Goal: Task Accomplishment & Management: Manage account settings

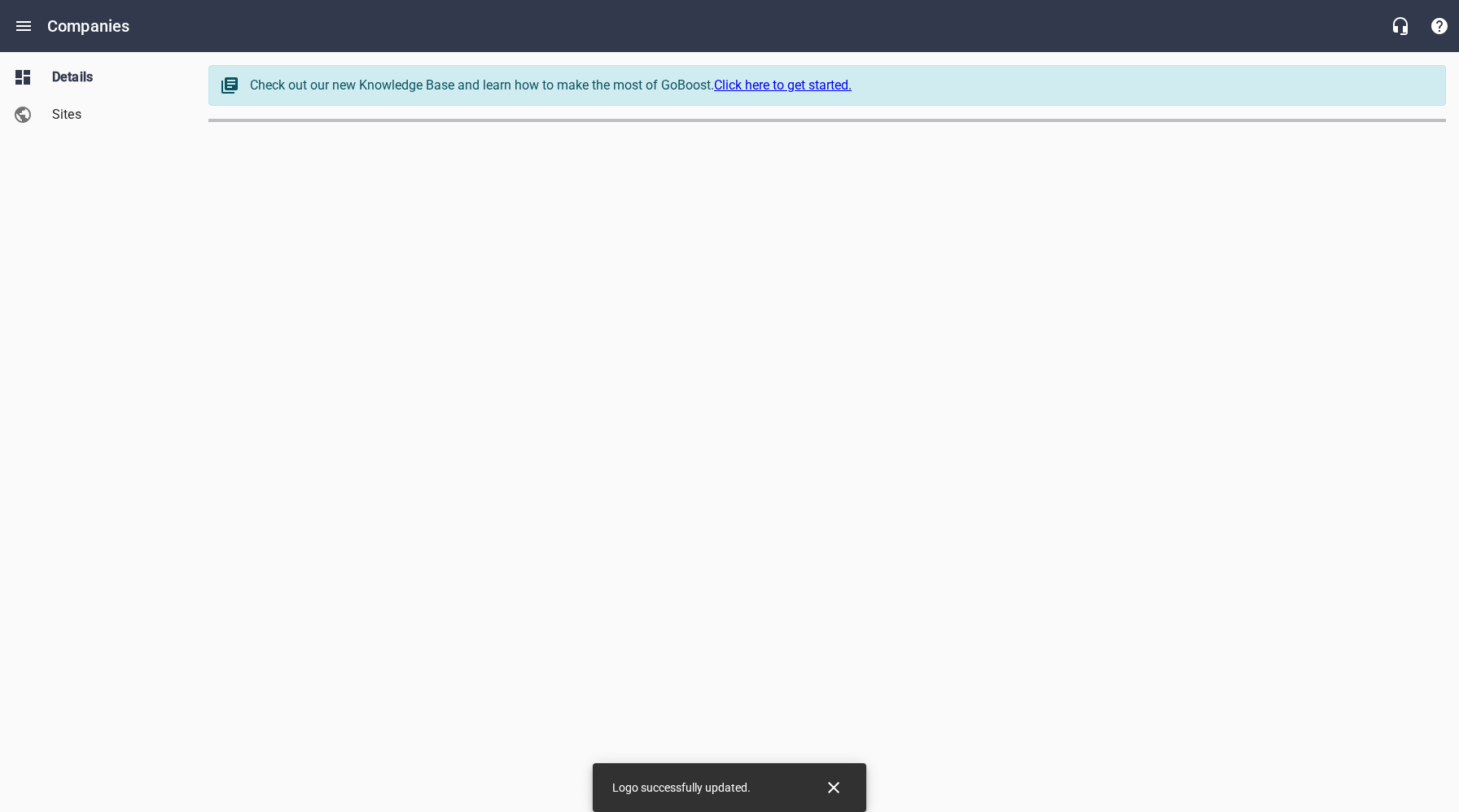
select select "[US_STATE]"
select select "63"
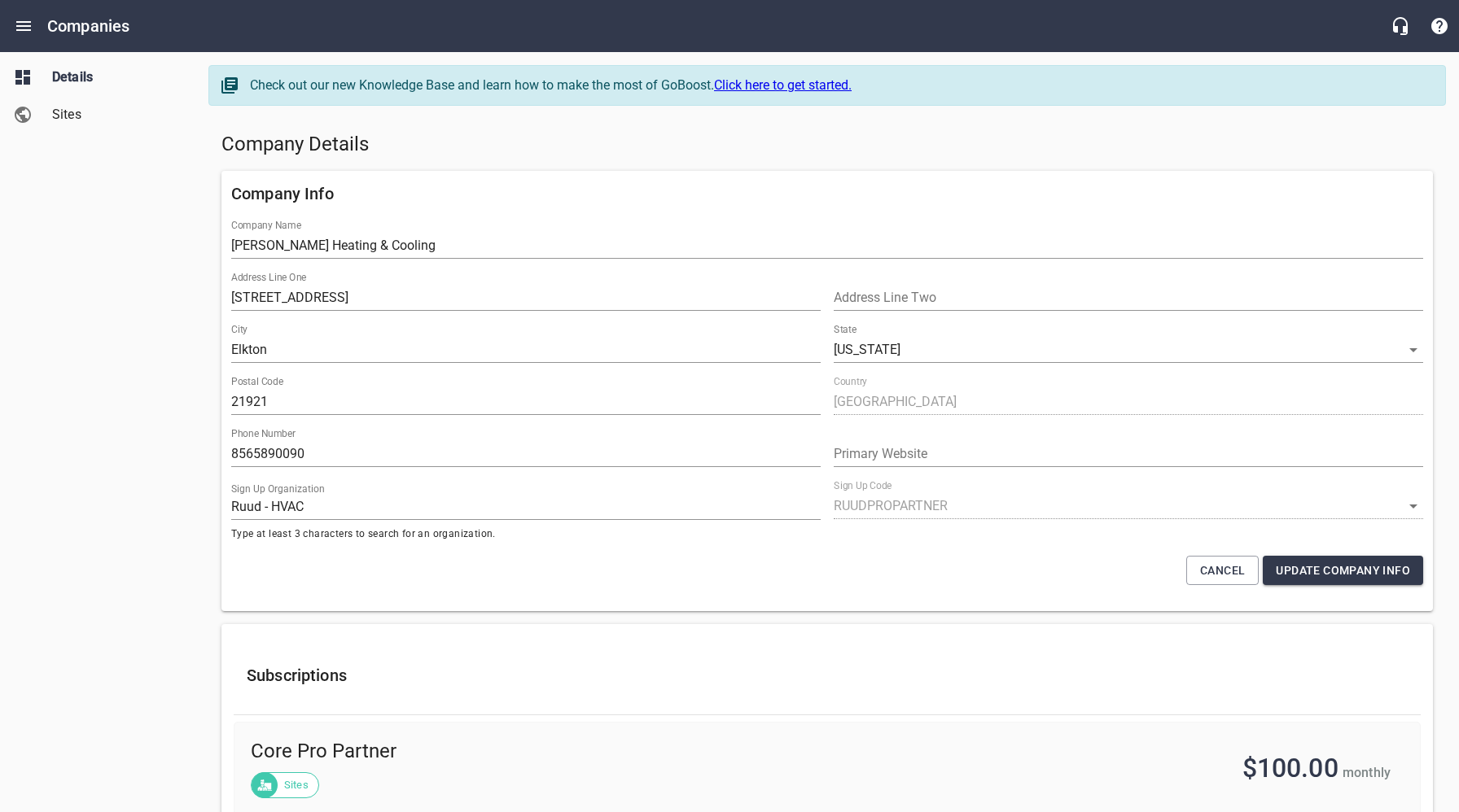
click at [123, 400] on div "Details Sites" at bounding box center [97, 406] width 196 height 812
click at [468, 151] on h5 "Company Details" at bounding box center [827, 145] width 1211 height 26
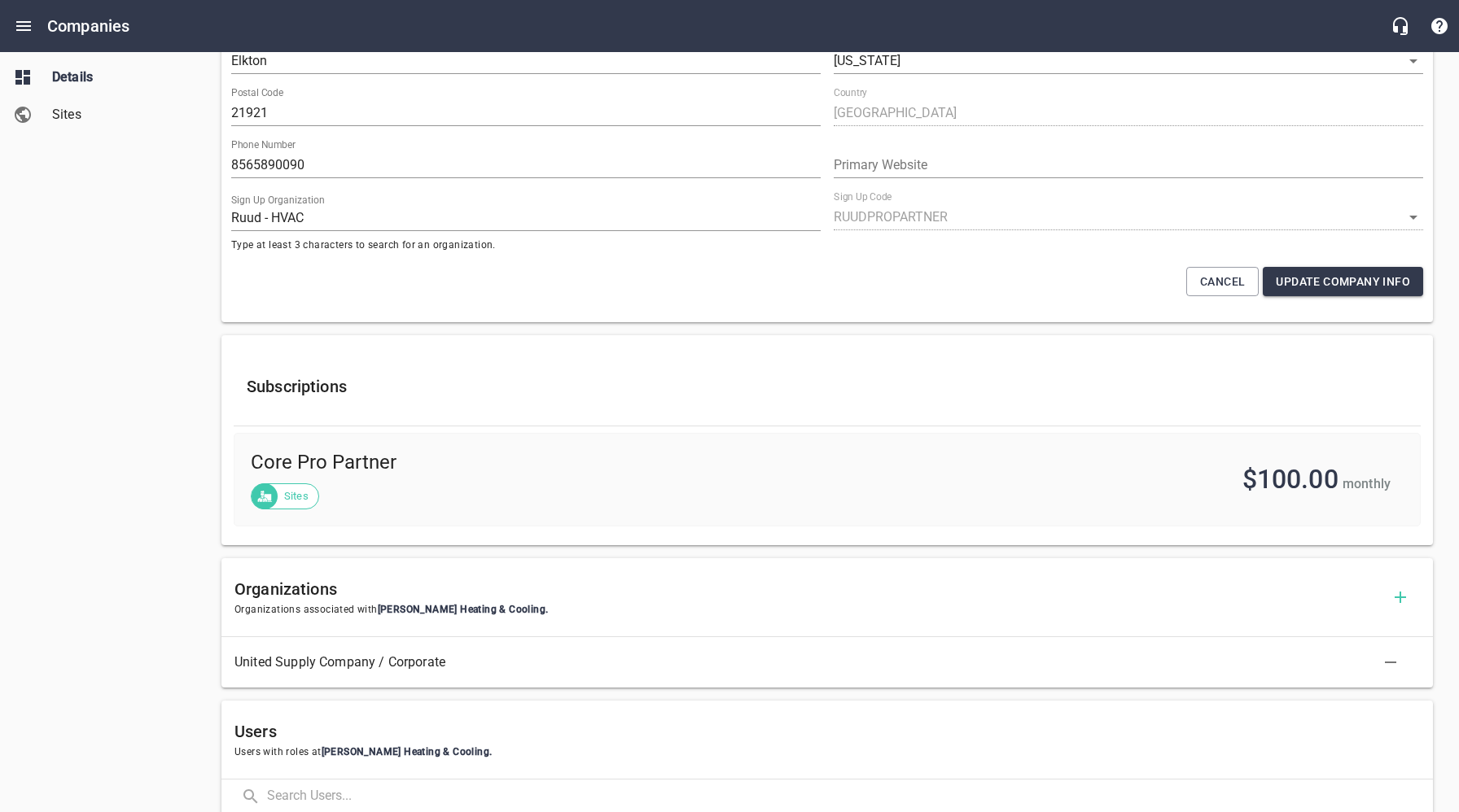
scroll to position [722, 0]
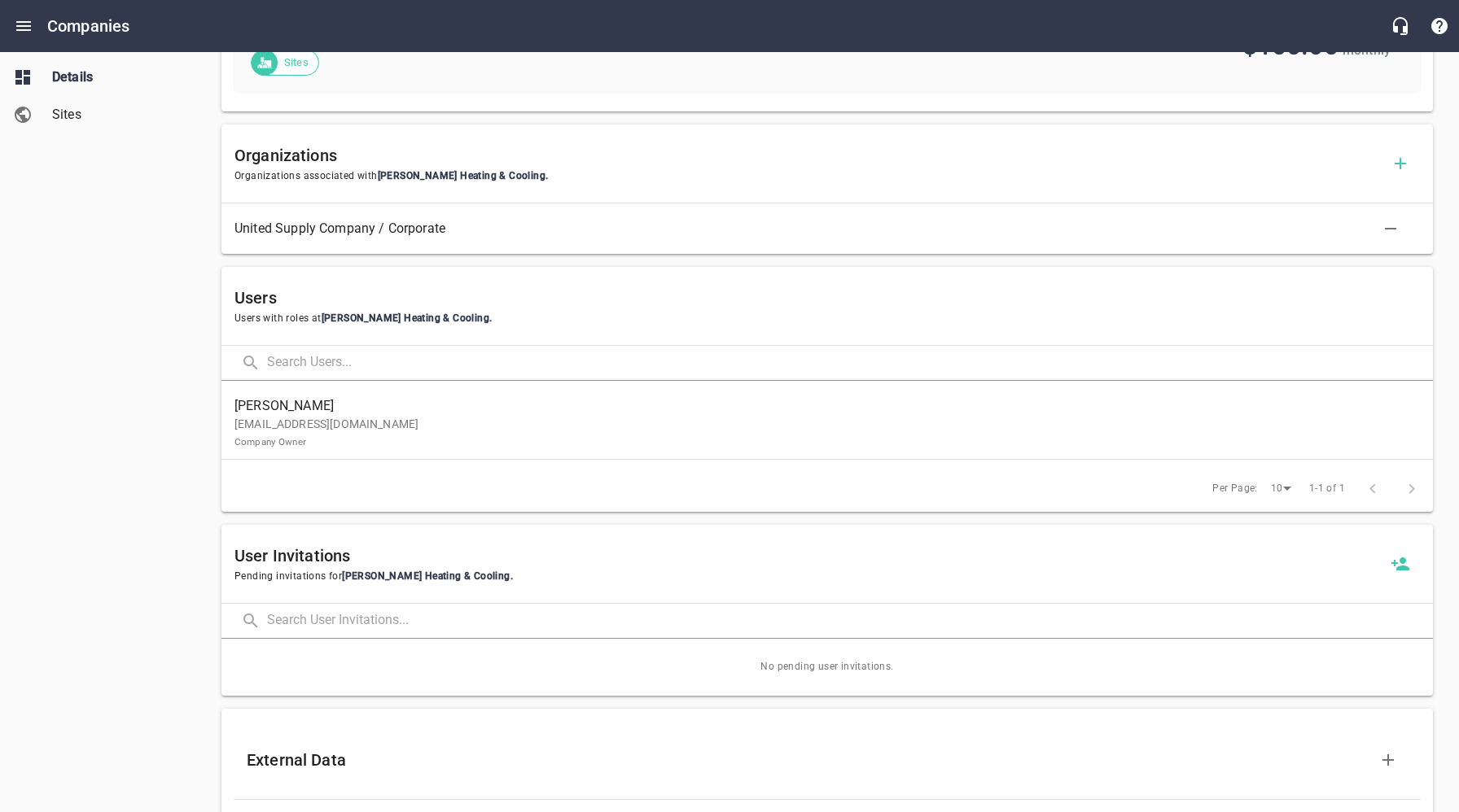
click at [377, 431] on p "[EMAIL_ADDRESS][DOMAIN_NAME] Company Owner" at bounding box center [820, 433] width 1173 height 34
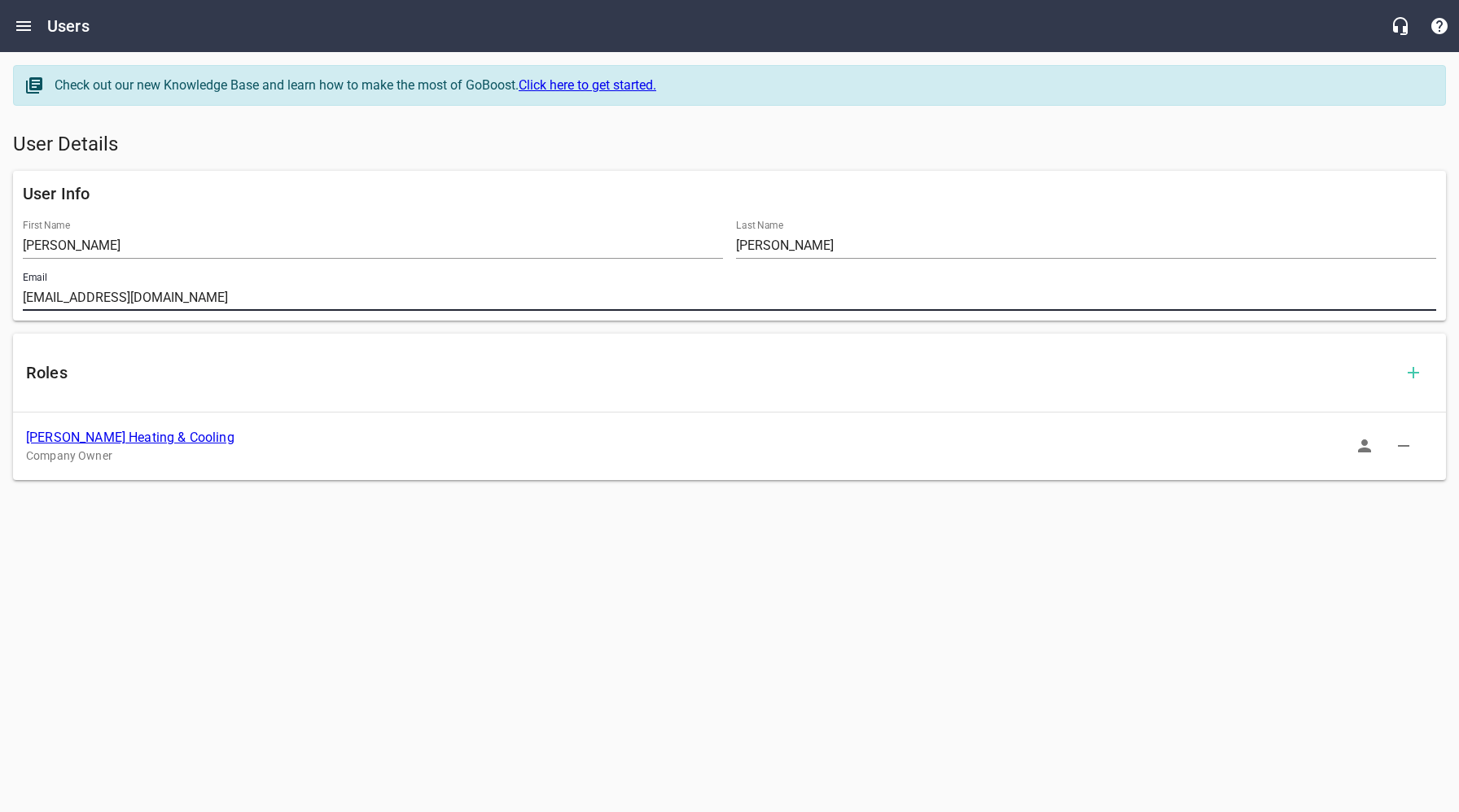
drag, startPoint x: 207, startPoint y: 299, endPoint x: 20, endPoint y: 301, distance: 187.0
click at [20, 301] on div "Email [EMAIL_ADDRESS][DOMAIN_NAME]" at bounding box center [730, 291] width 1427 height 52
click at [182, 435] on link "[PERSON_NAME] Heating & Cooling" at bounding box center [130, 438] width 209 height 16
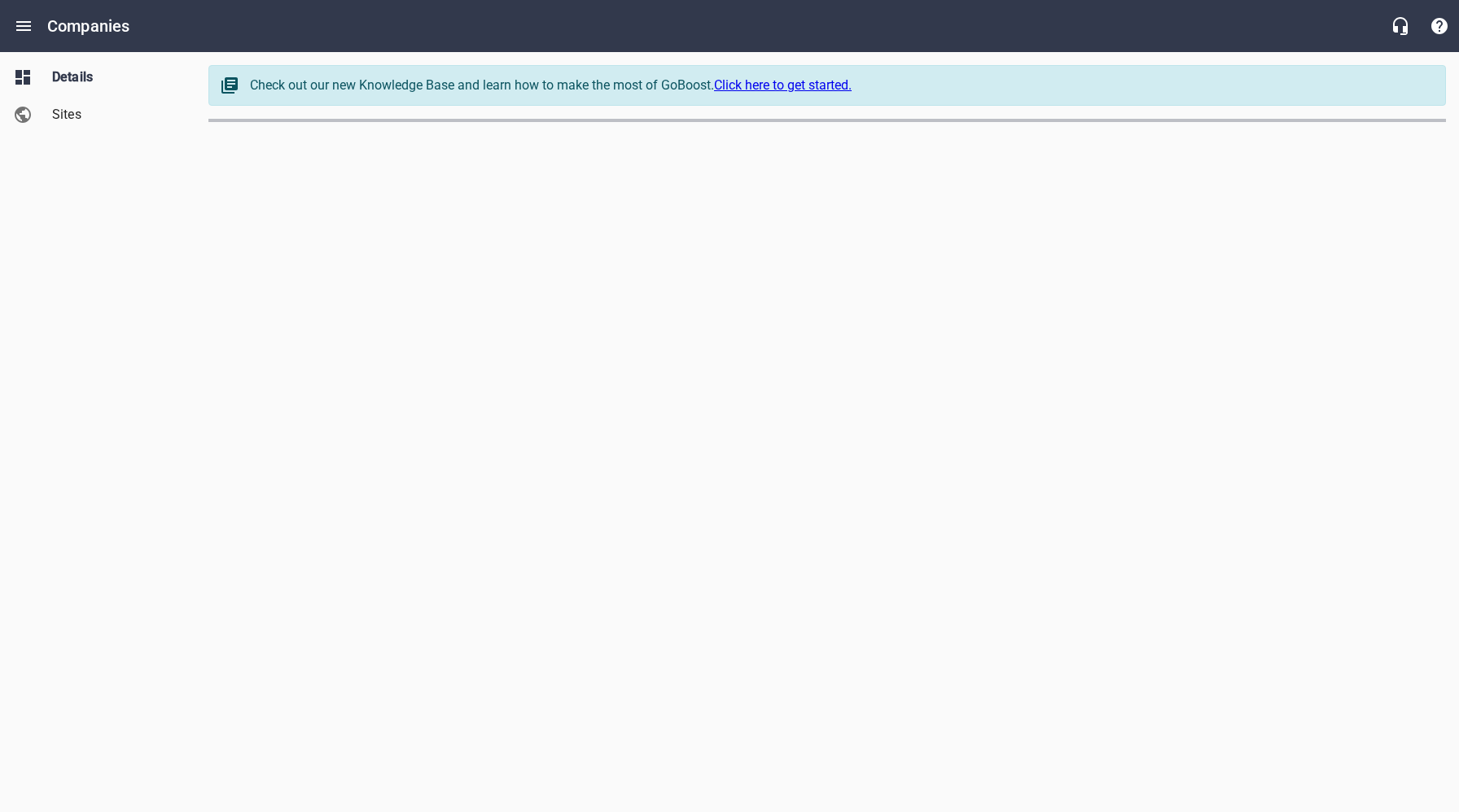
select select "[US_STATE]"
select select "63"
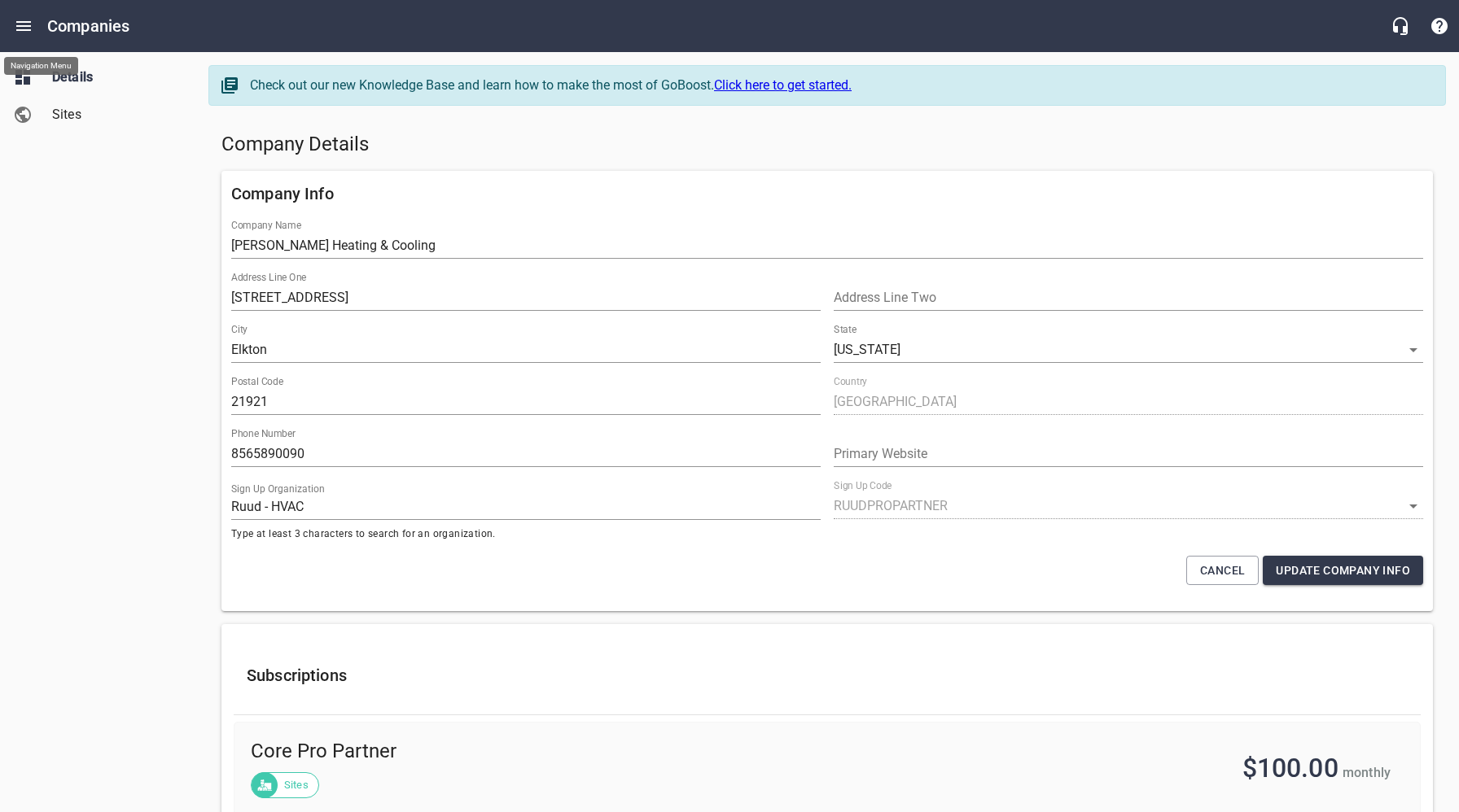
click at [21, 23] on icon "Open drawer" at bounding box center [24, 27] width 20 height 20
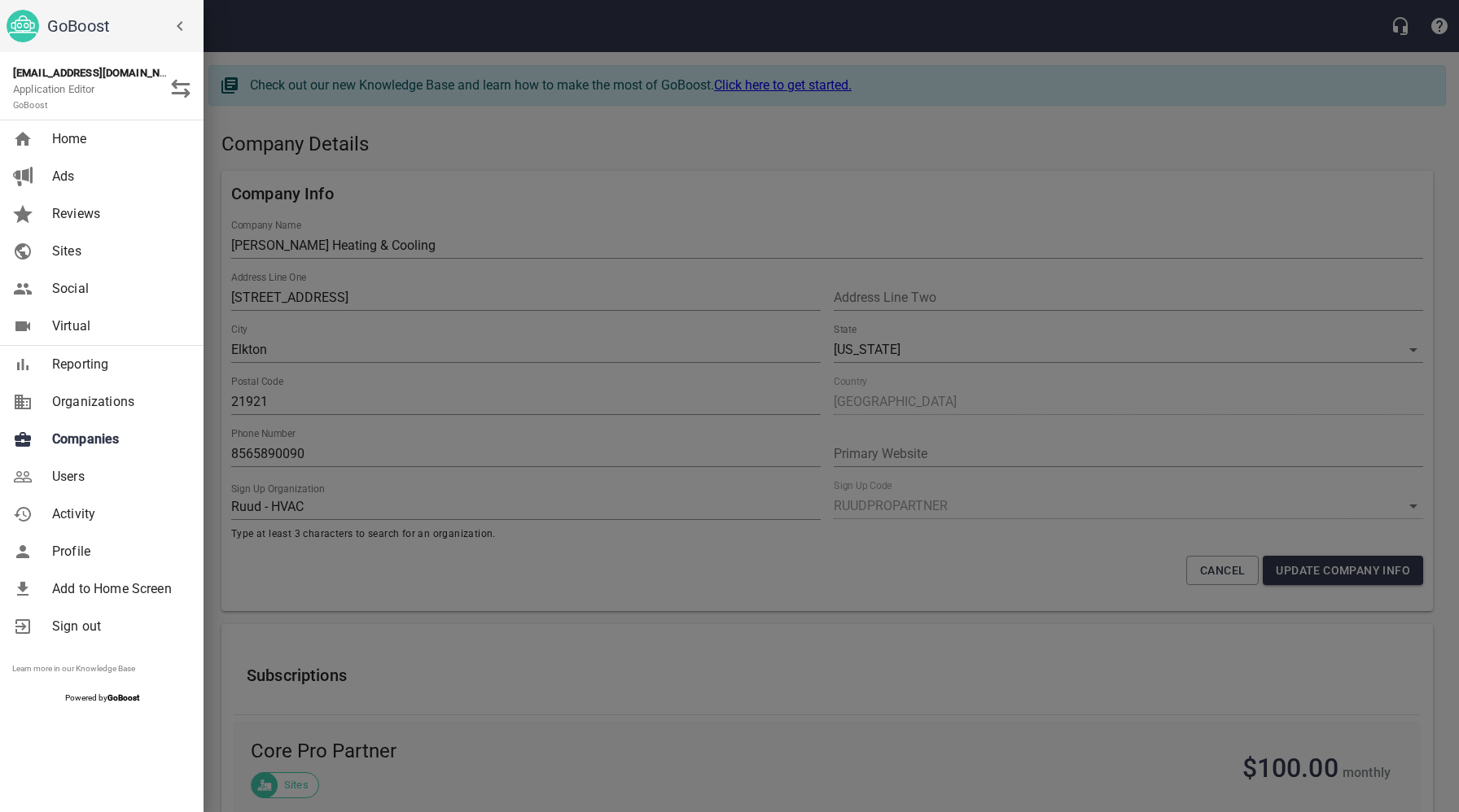
click at [559, 390] on div at bounding box center [730, 406] width 1459 height 812
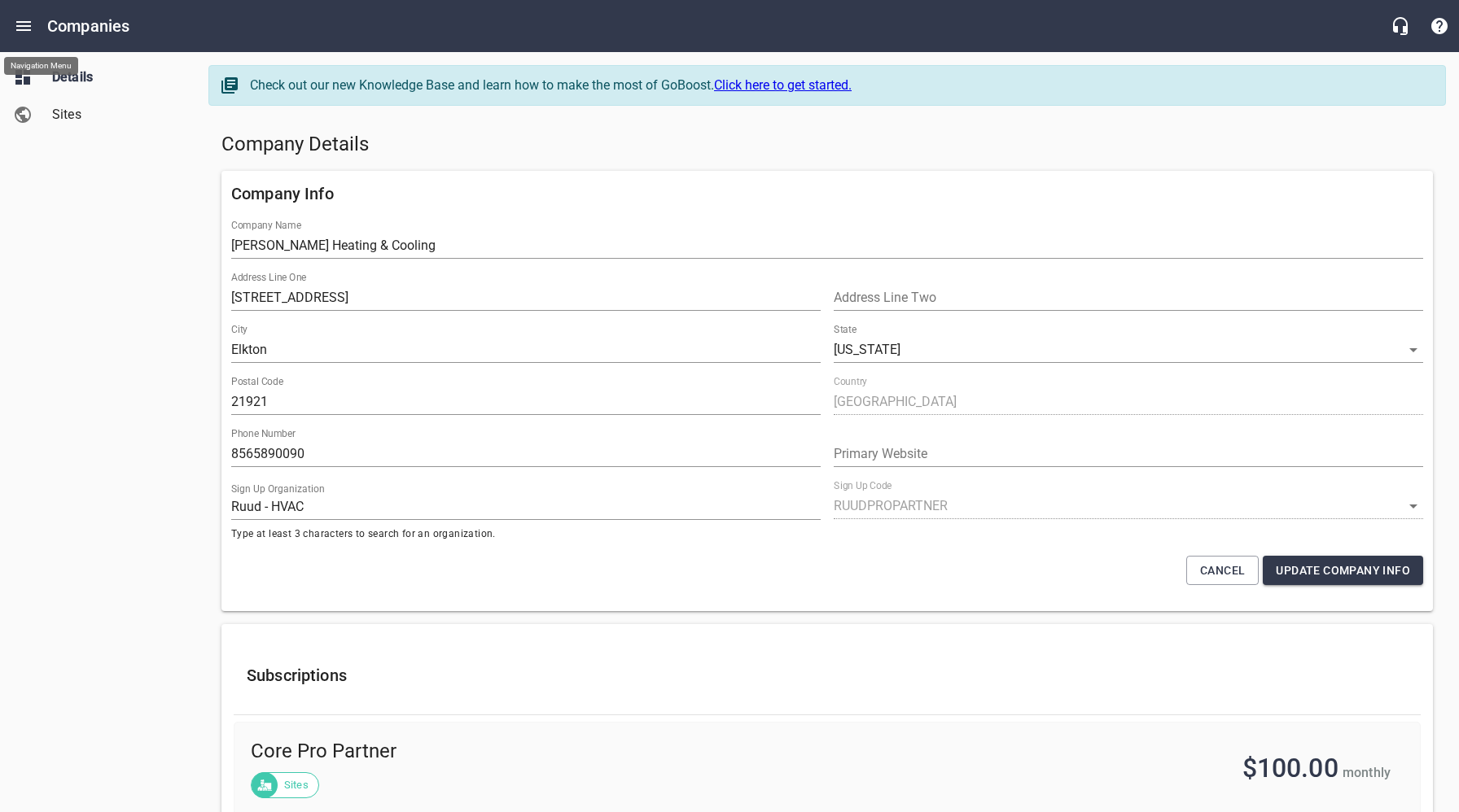
click at [642, 154] on h5 "Company Details" at bounding box center [827, 145] width 1211 height 26
click at [897, 154] on h5 "Company Details" at bounding box center [827, 145] width 1211 height 26
click at [783, 161] on div "Company Details" at bounding box center [827, 145] width 1225 height 39
drag, startPoint x: 91, startPoint y: 208, endPoint x: 89, endPoint y: 191, distance: 17.1
click at [91, 208] on div "Details Sites" at bounding box center [97, 406] width 196 height 812
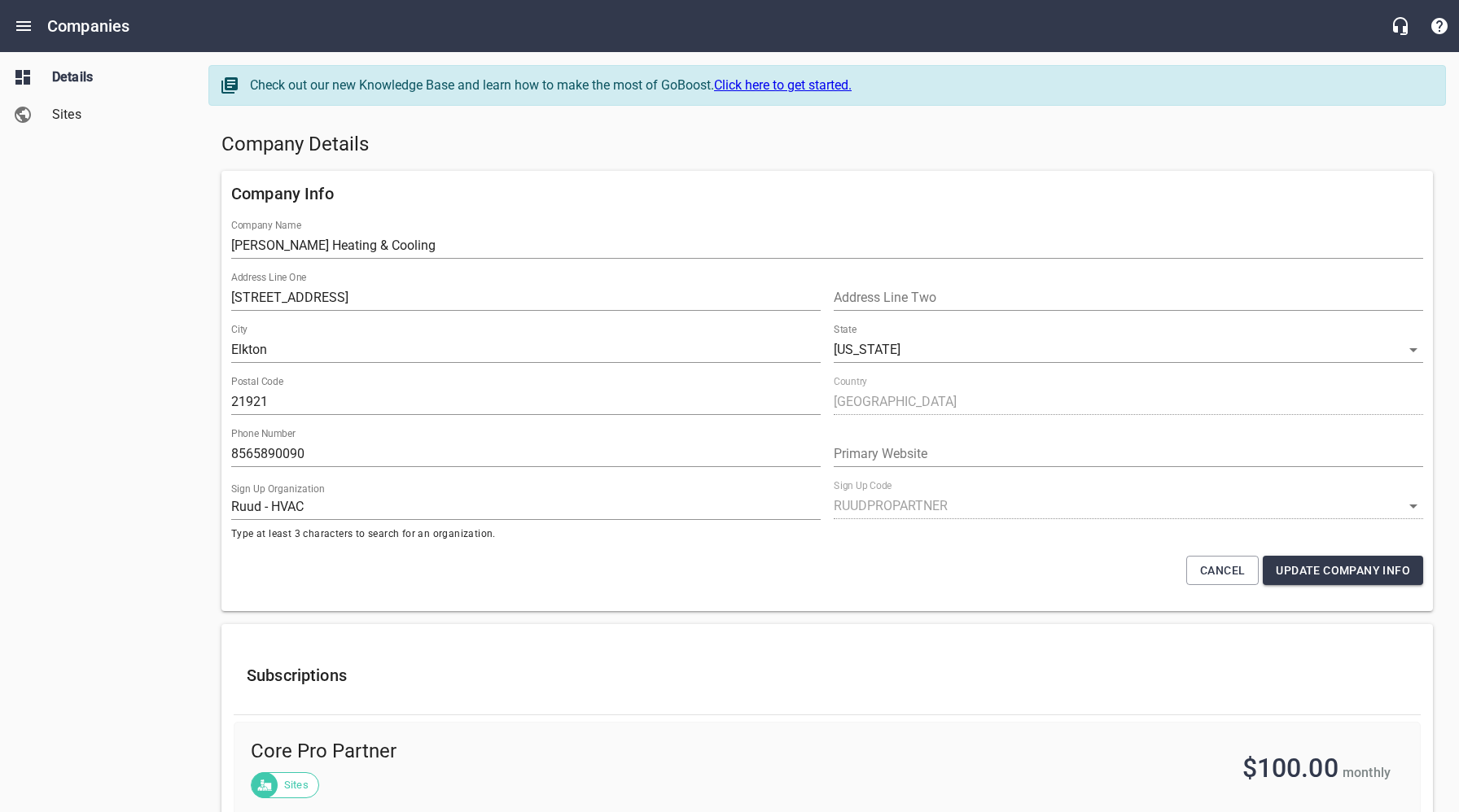
click at [74, 118] on span "Sites" at bounding box center [114, 115] width 124 height 20
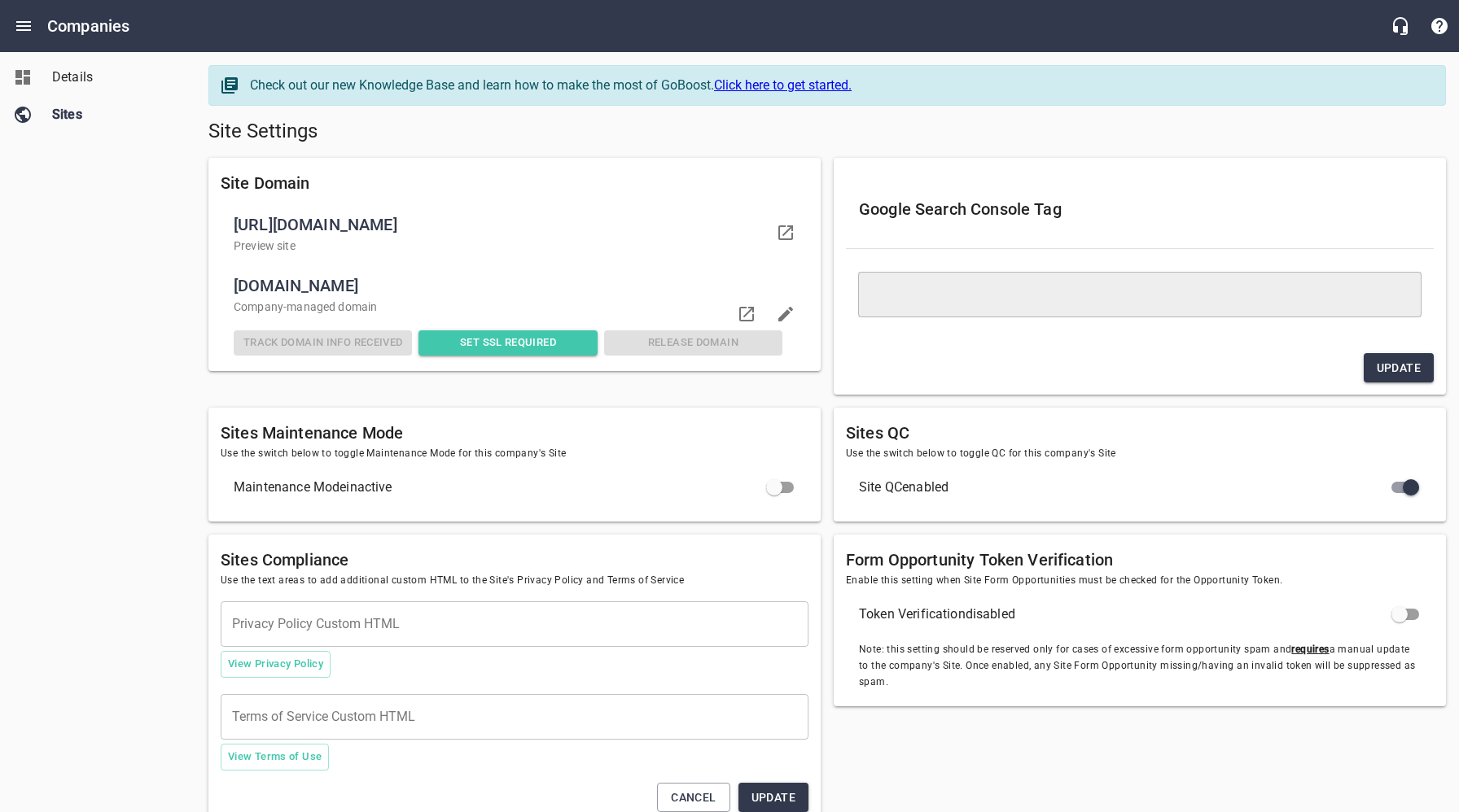
click at [502, 344] on span "Set SSL Required" at bounding box center [508, 343] width 165 height 19
click at [642, 138] on h5 "Site Settings" at bounding box center [827, 132] width 1237 height 26
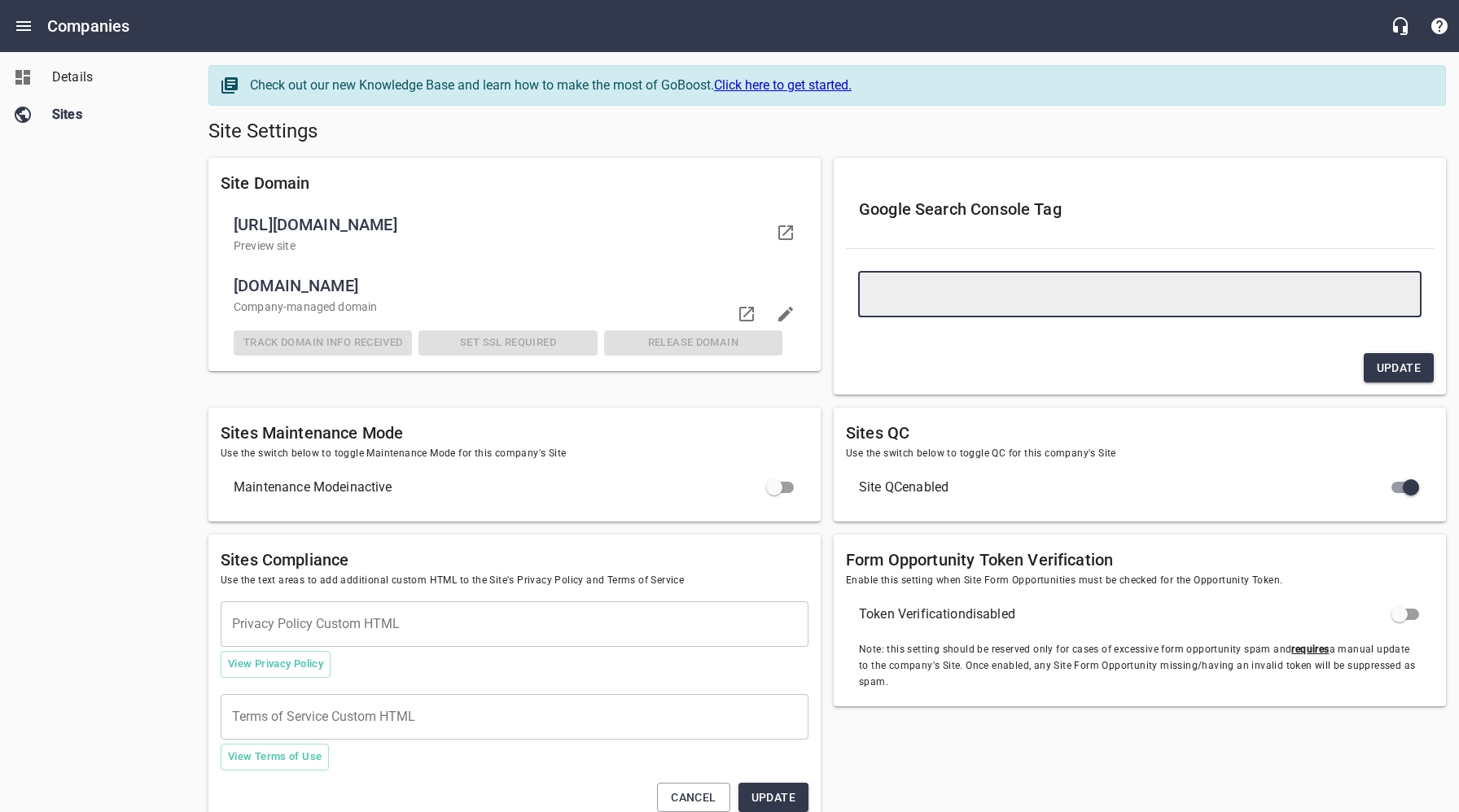
click at [966, 299] on textarea at bounding box center [1139, 294] width 540 height 16
paste textarea "<meta name="google-site-verification" content="eUlHPpepi35QHJKPb2oixXqoJbHk9D7O…"
type textarea "<meta name="google-site-verification" content="eUlHPpepi35QHJKPb2oixXqoJbHk9D7O…"
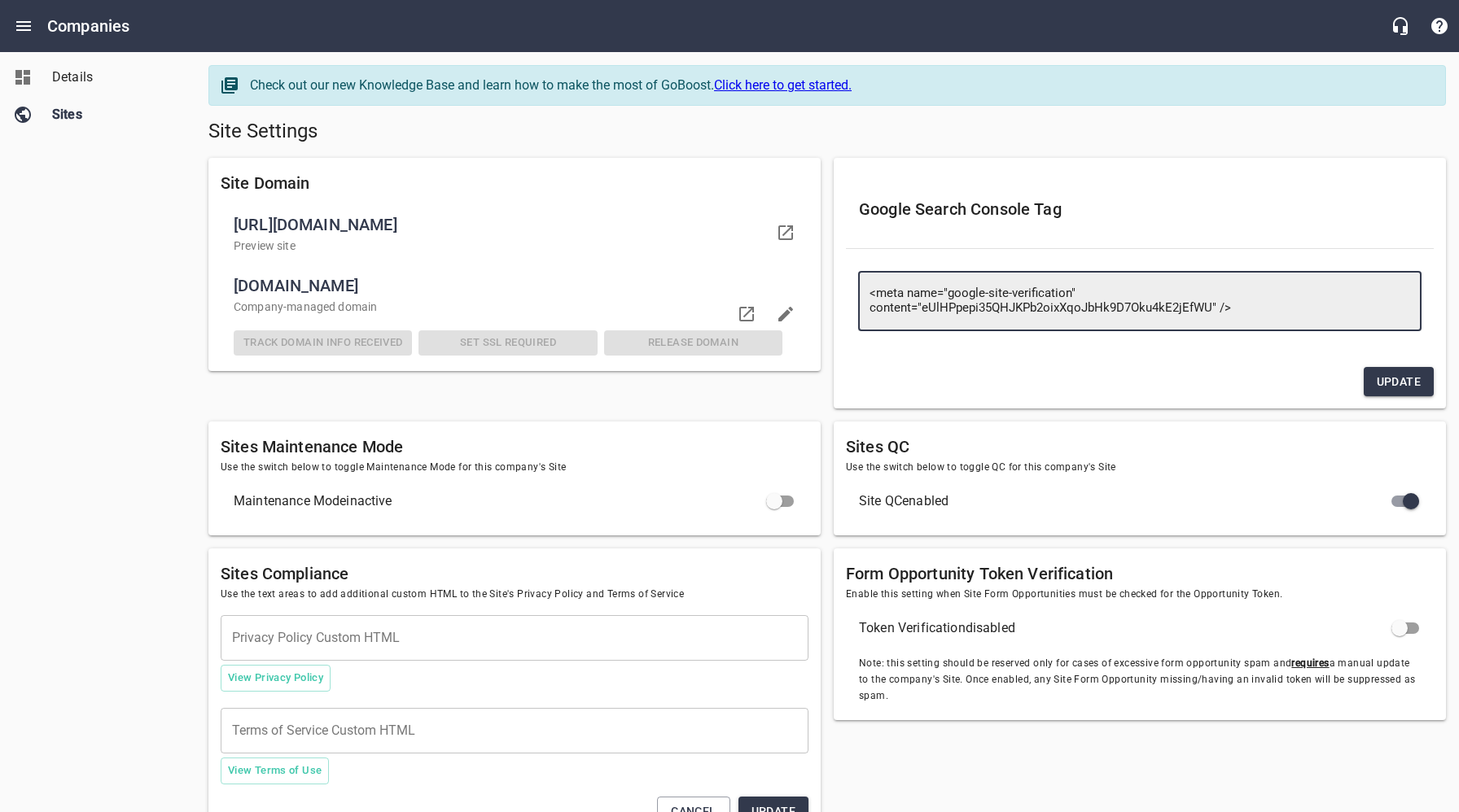
type textarea "<meta name="google-site-verification" content="eUlHPpepi35QHJKPb2oixXqoJbHk9D7O…"
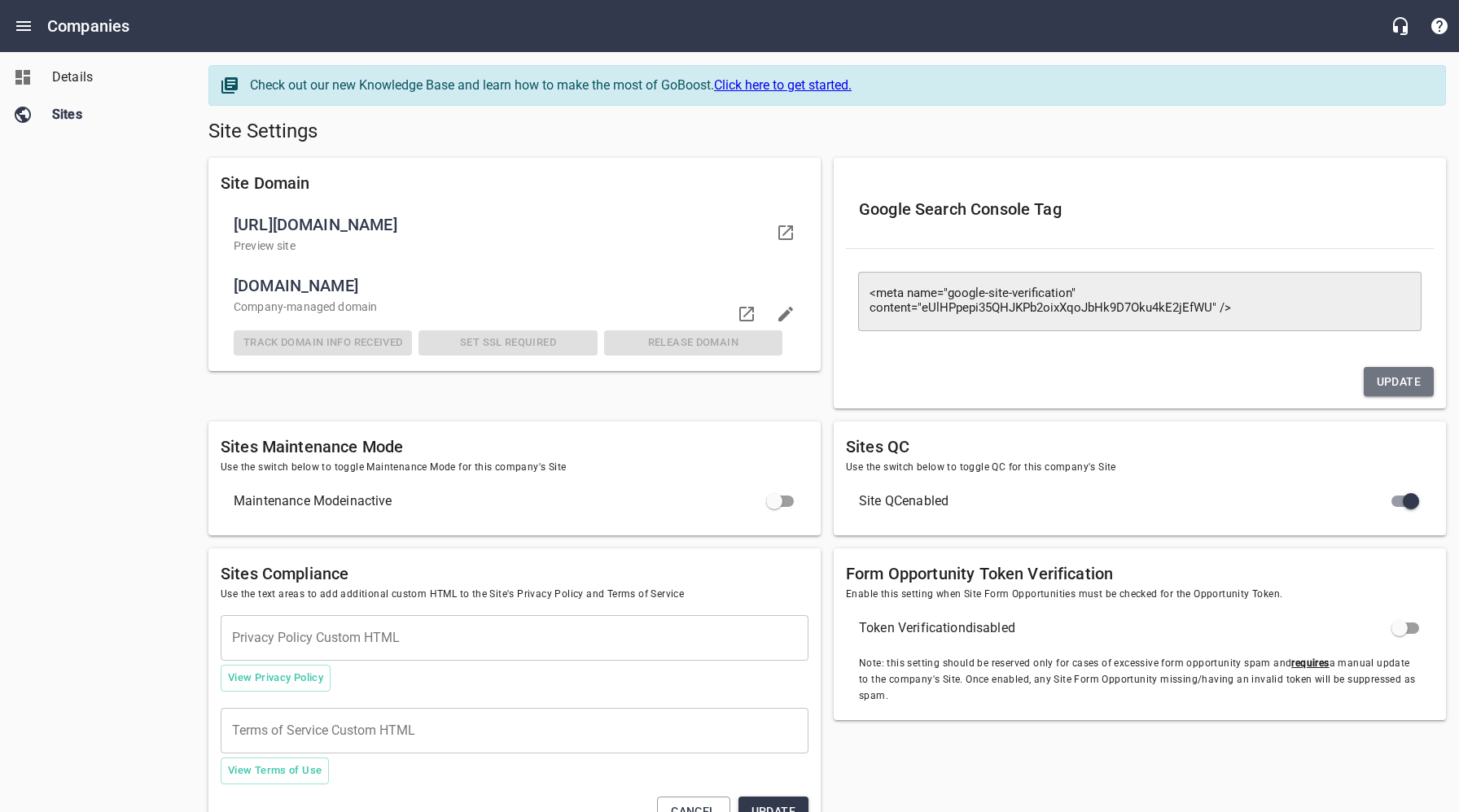
click at [1401, 382] on span "Update" at bounding box center [1398, 382] width 44 height 21
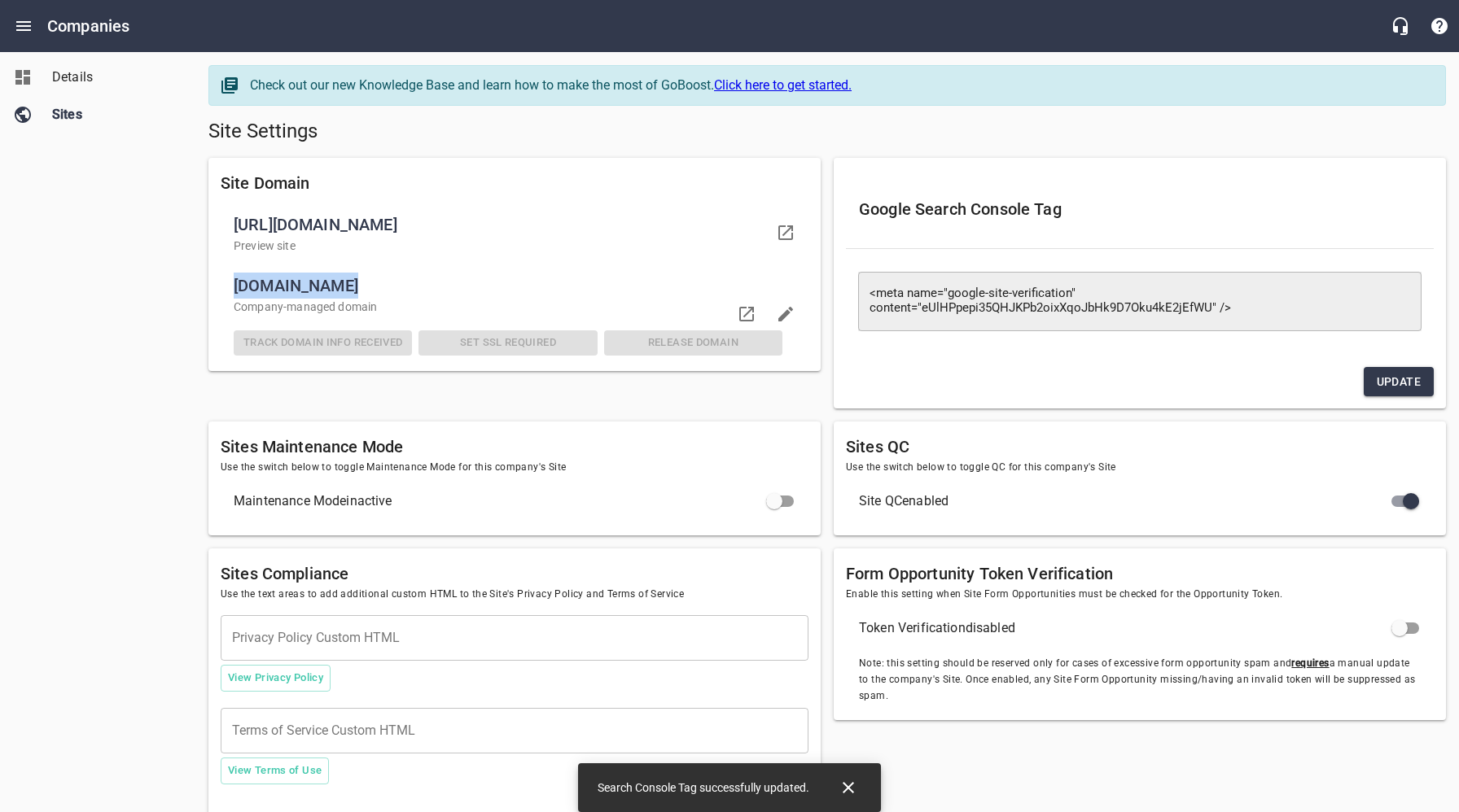
drag, startPoint x: 359, startPoint y: 282, endPoint x: 233, endPoint y: 290, distance: 126.3
click at [233, 290] on span "[DOMAIN_NAME]" at bounding box center [507, 285] width 548 height 26
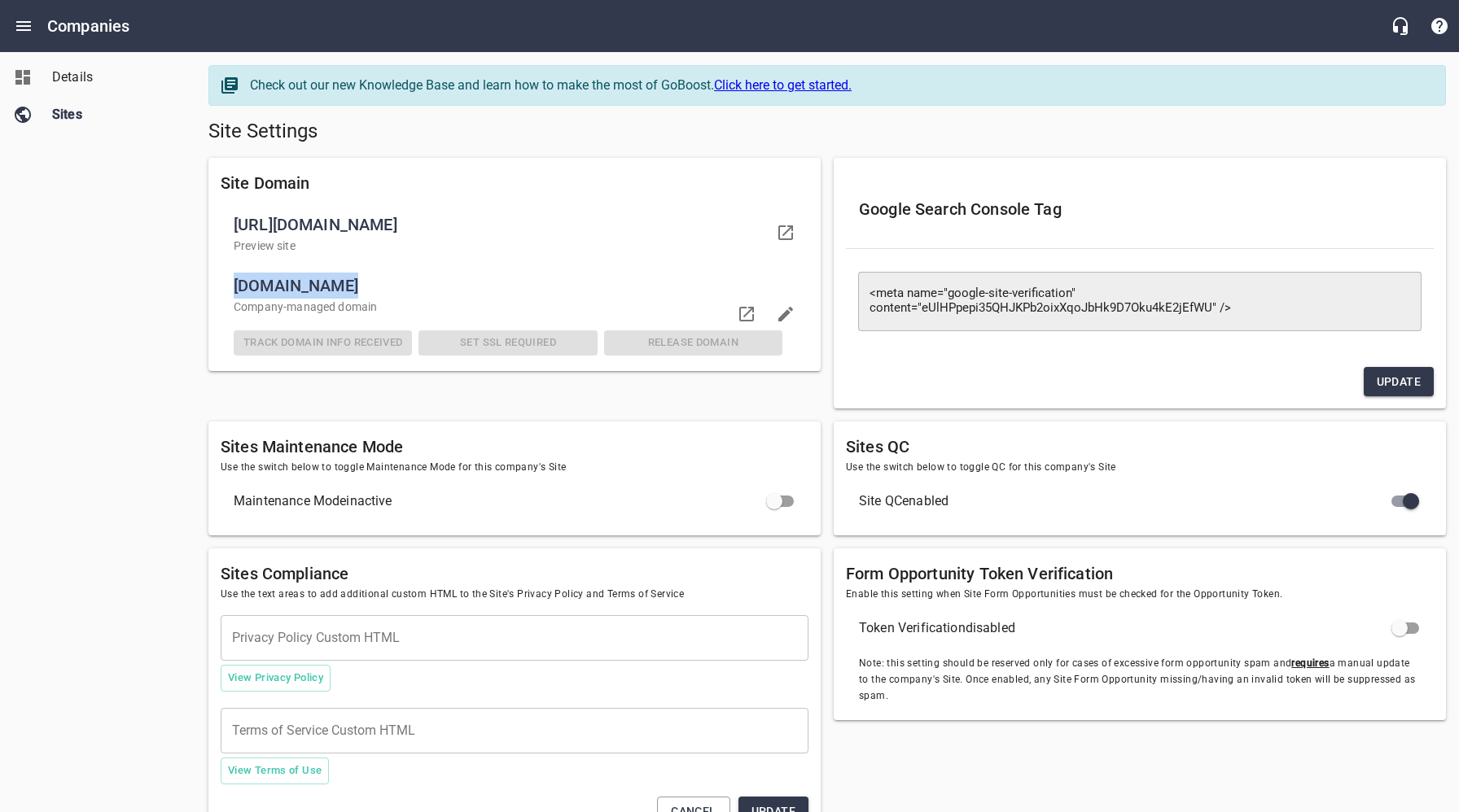
copy span "[DOMAIN_NAME]"
click at [539, 236] on span "[URL][DOMAIN_NAME]" at bounding box center [501, 224] width 536 height 26
click at [115, 228] on div "Details Sites" at bounding box center [97, 406] width 196 height 812
click at [115, 226] on div "Details Sites" at bounding box center [97, 406] width 196 height 812
click at [121, 238] on div "Details Sites" at bounding box center [97, 406] width 196 height 812
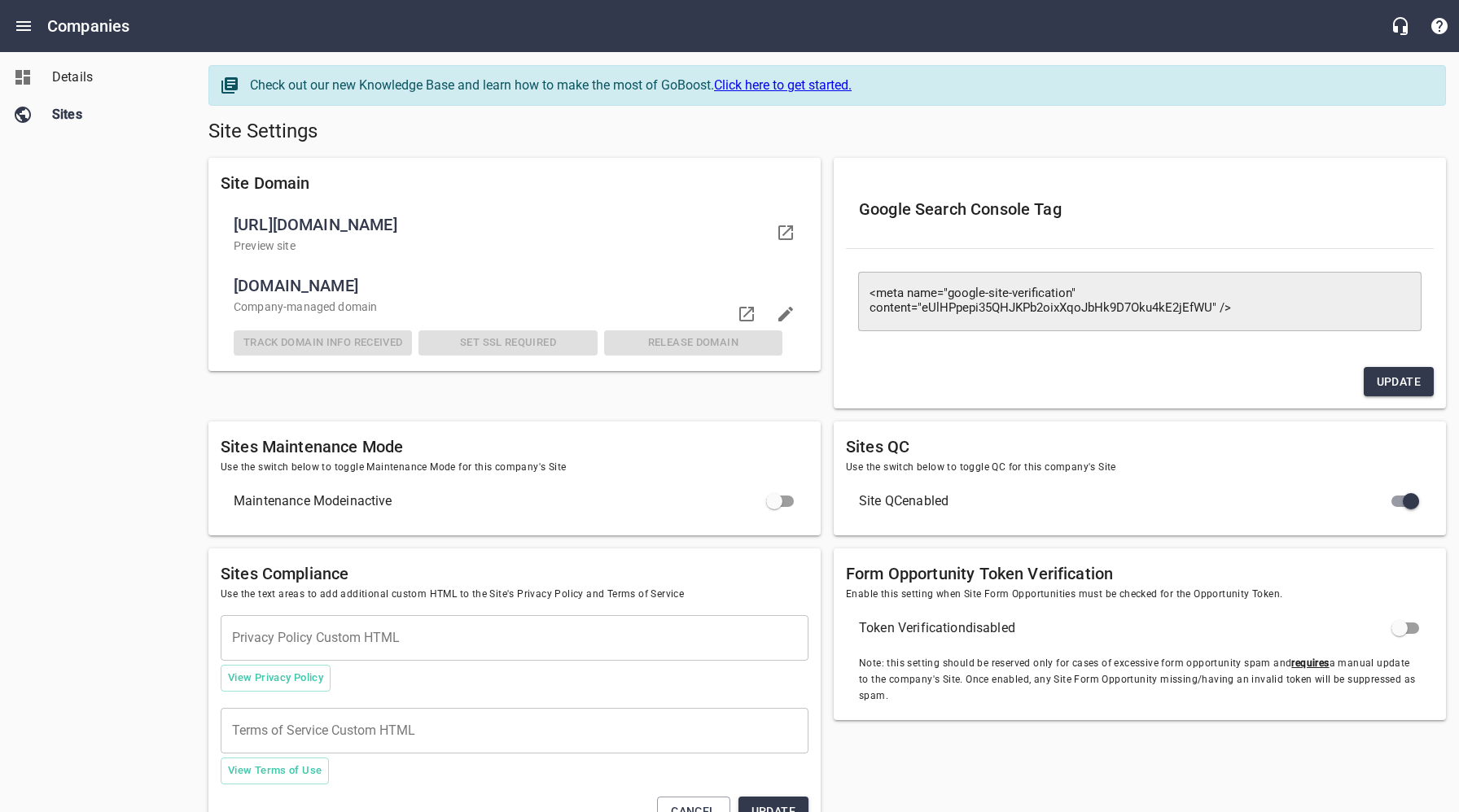
click at [75, 81] on span "Details" at bounding box center [114, 78] width 124 height 20
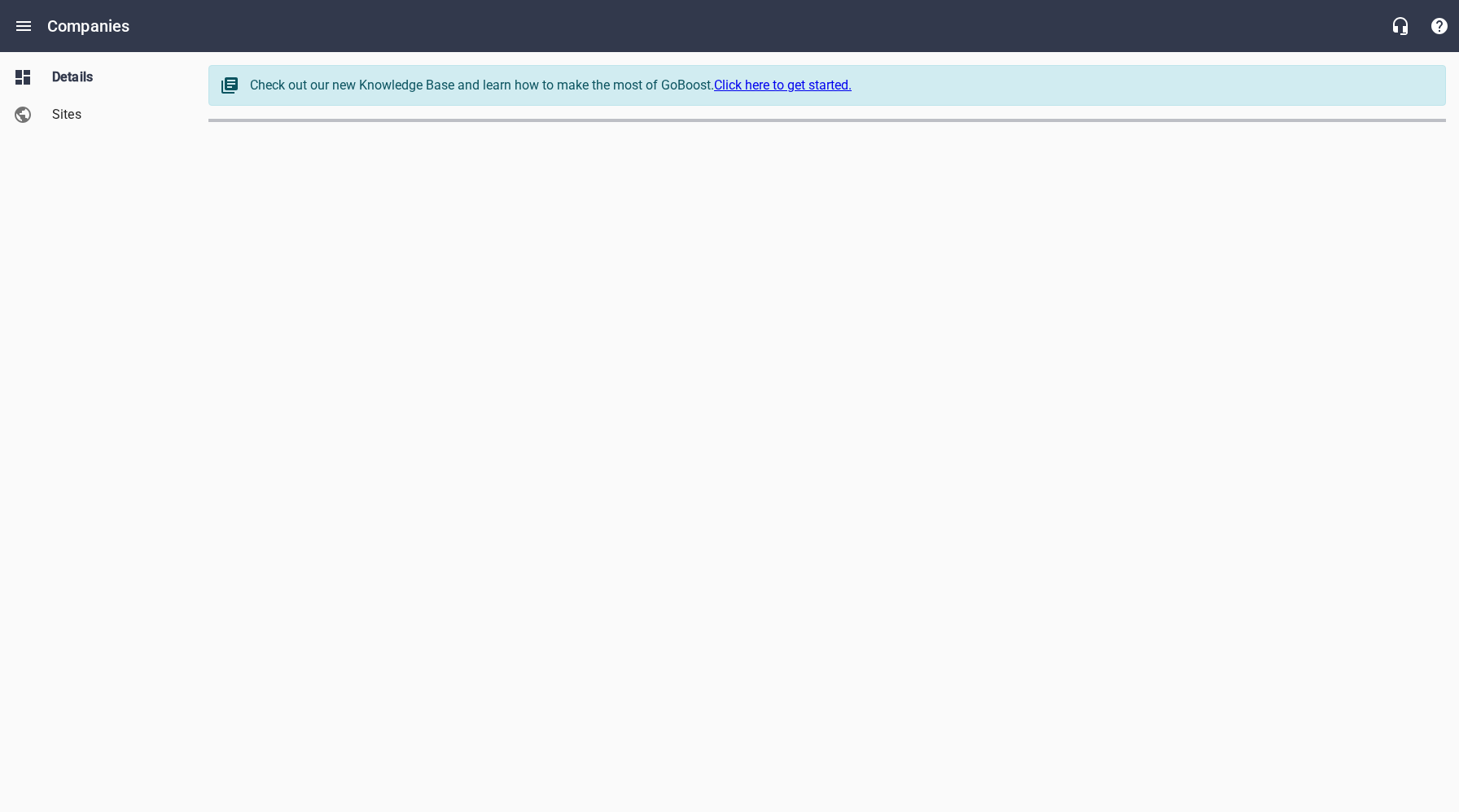
select select "[US_STATE]"
select select "63"
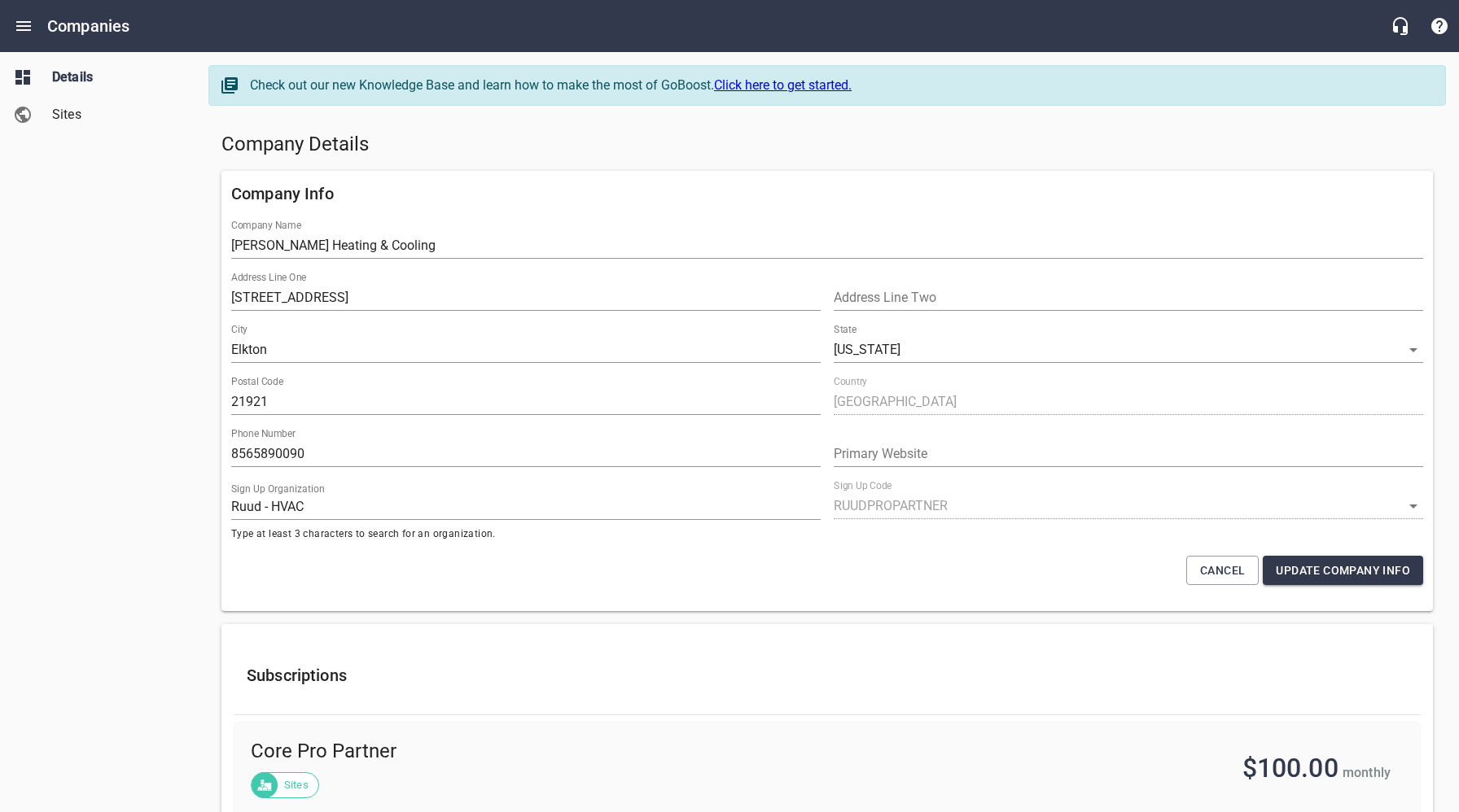
click at [553, 144] on h5 "Company Details" at bounding box center [827, 145] width 1211 height 26
